Goal: Navigation & Orientation: Go to known website

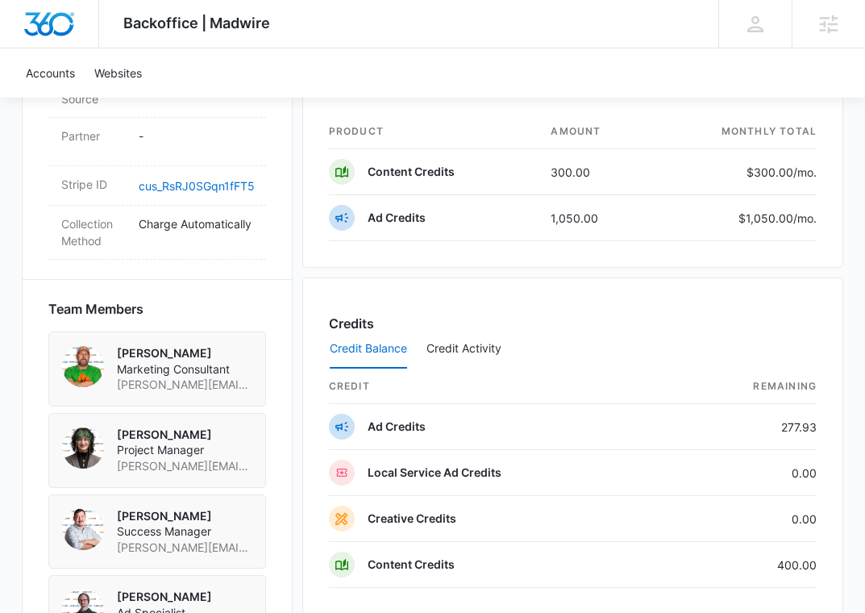
scroll to position [1025, 0]
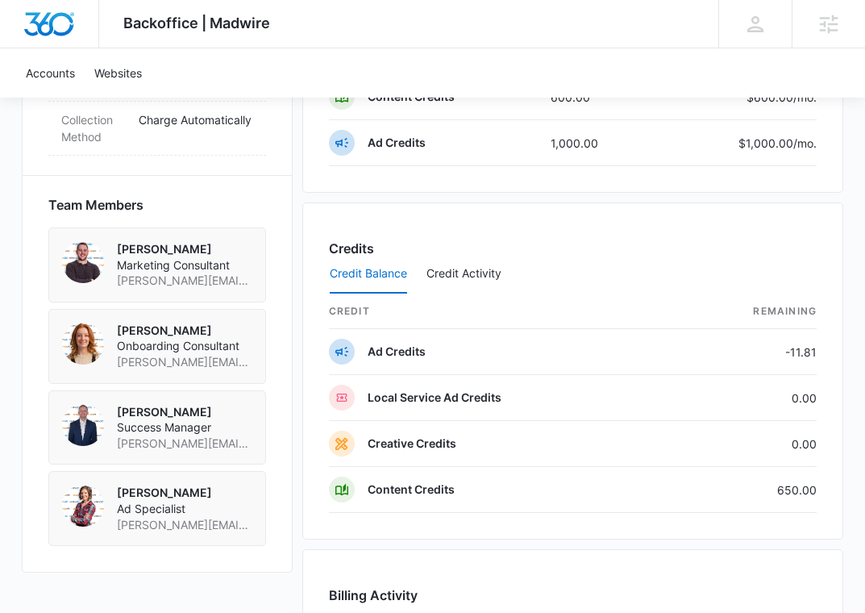
scroll to position [1114, 0]
